Goal: Navigation & Orientation: Find specific page/section

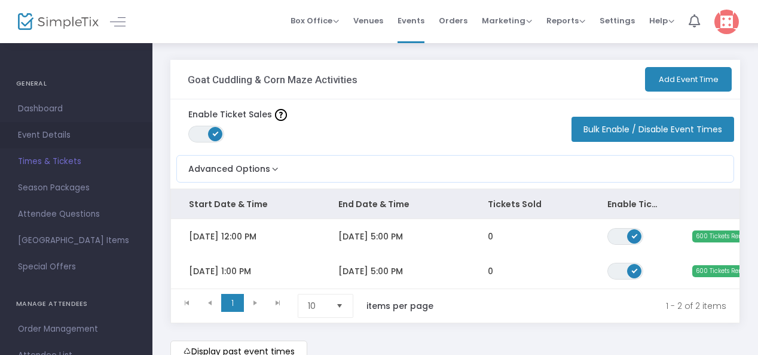
click at [60, 138] on span "Event Details" at bounding box center [76, 135] width 117 height 16
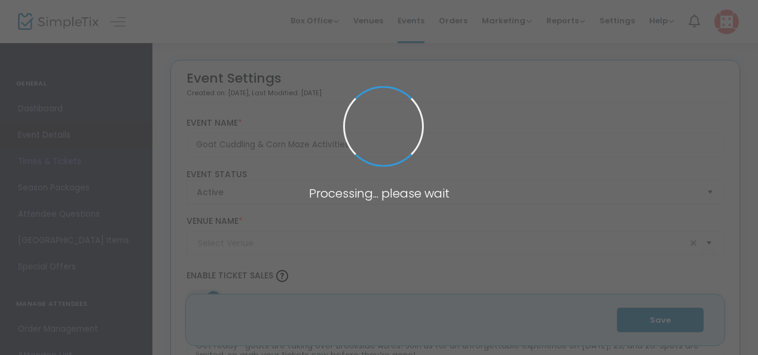
type input "Brookside Acres of Hershey"
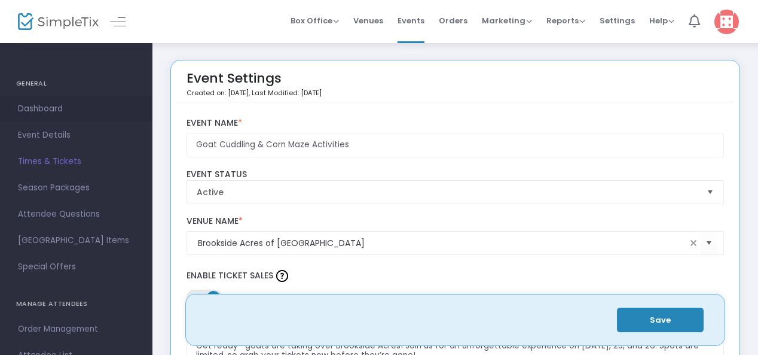
click at [54, 112] on span "Dashboard" at bounding box center [76, 109] width 117 height 16
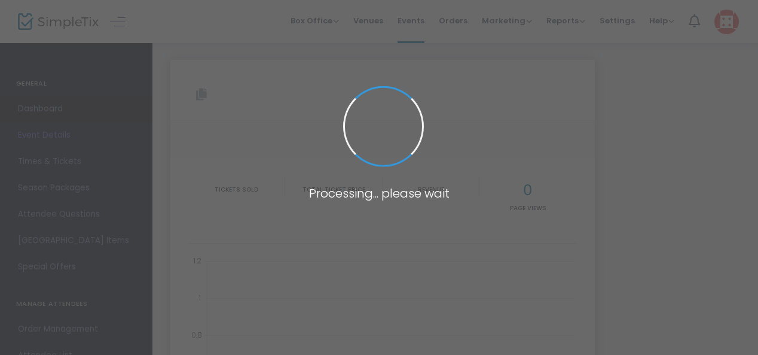
type input "[URL][DOMAIN_NAME]"
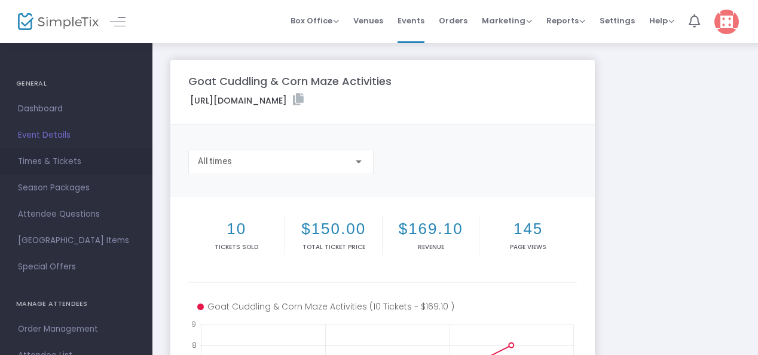
click at [71, 163] on span "Times & Tickets" at bounding box center [76, 162] width 117 height 16
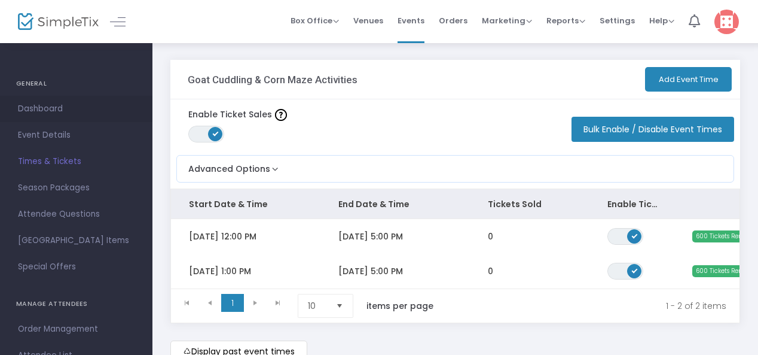
click at [41, 96] on link "Dashboard" at bounding box center [76, 109] width 153 height 26
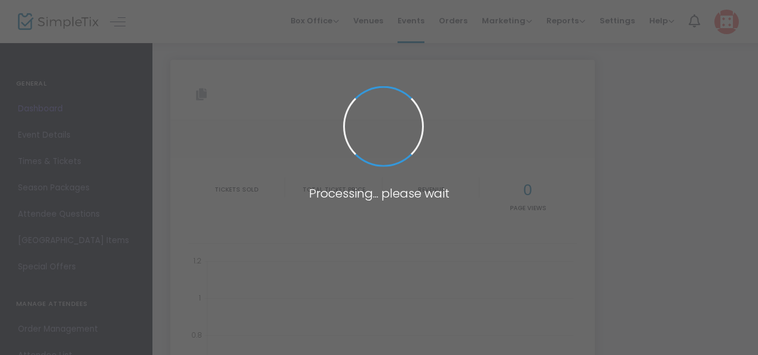
type input "[URL][DOMAIN_NAME]"
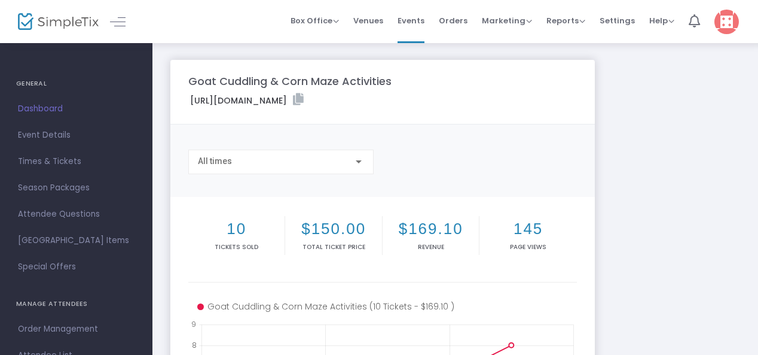
click at [36, 96] on link "Dashboard" at bounding box center [76, 109] width 153 height 26
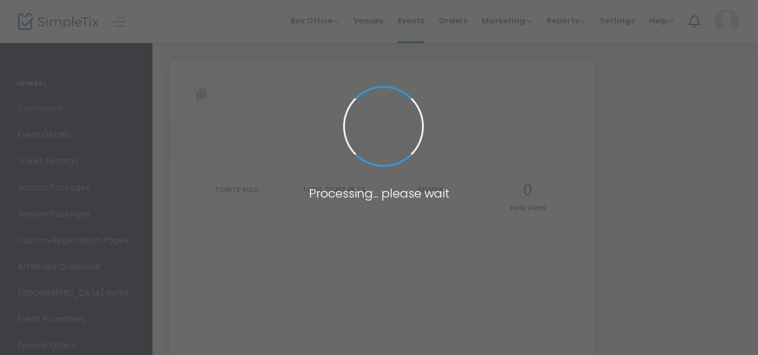
type input "[URL][DOMAIN_NAME]"
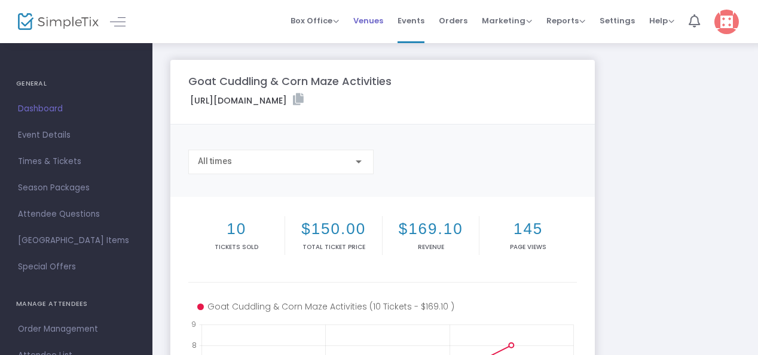
click at [379, 26] on span "Venues" at bounding box center [368, 20] width 30 height 31
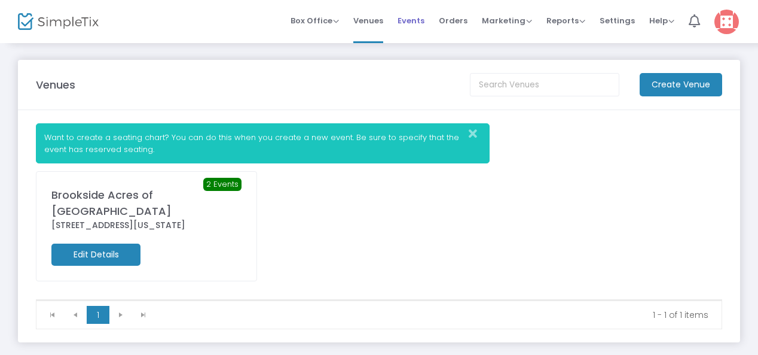
click at [425, 26] on span "Events" at bounding box center [411, 20] width 27 height 31
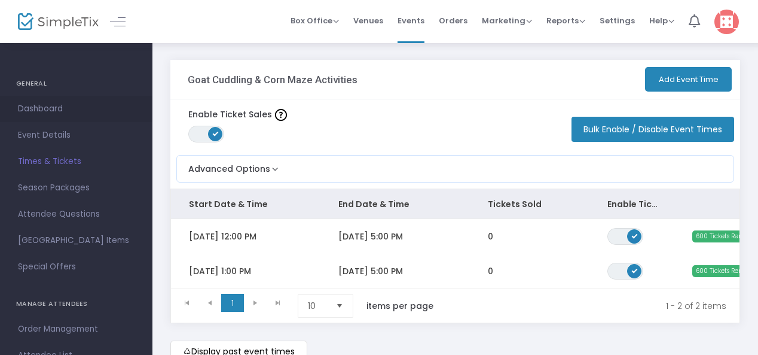
click at [63, 117] on link "Dashboard" at bounding box center [76, 109] width 153 height 26
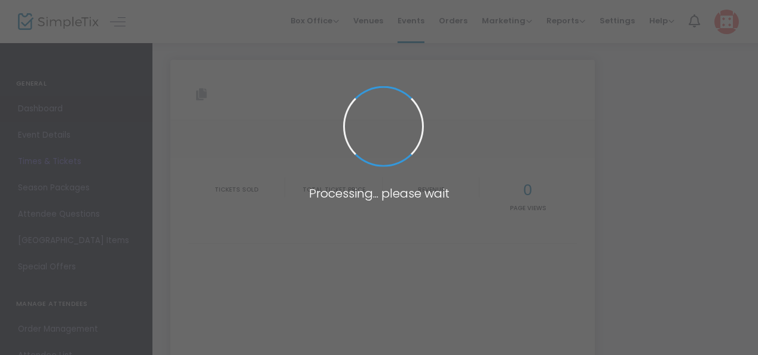
type input "[URL][DOMAIN_NAME]"
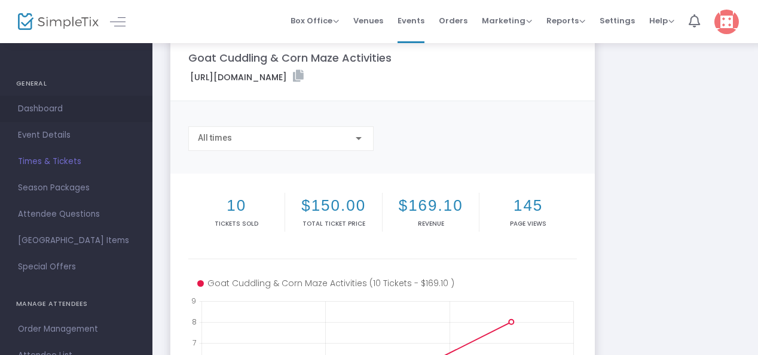
scroll to position [14, 0]
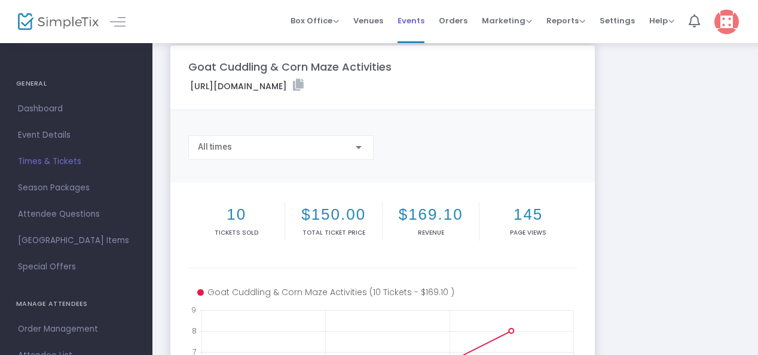
click at [421, 22] on span "Events" at bounding box center [411, 20] width 27 height 31
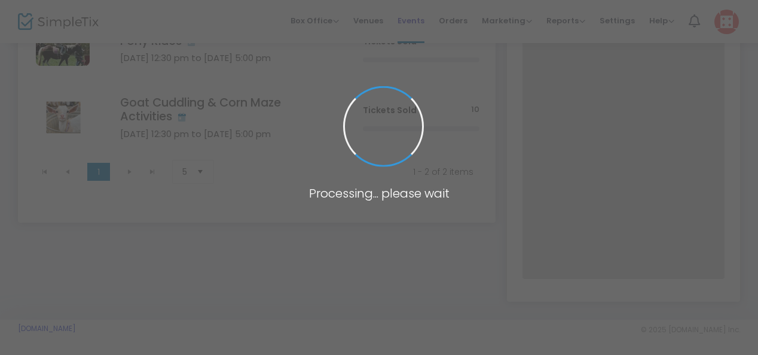
scroll to position [147, 0]
